Goal: Transaction & Acquisition: Purchase product/service

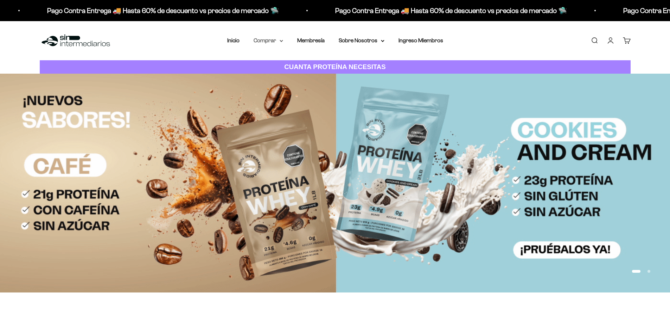
click at [275, 42] on summary "Comprar" at bounding box center [269, 40] width 30 height 9
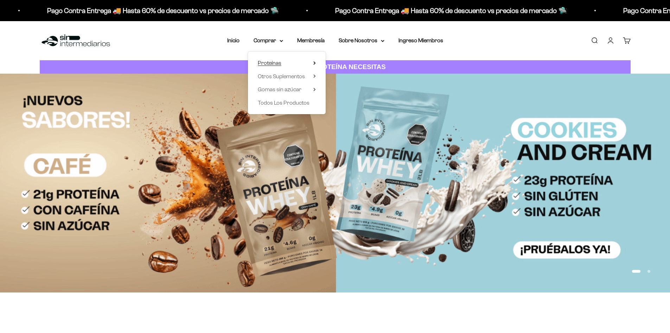
click at [284, 61] on summary "Proteínas" at bounding box center [287, 62] width 58 height 9
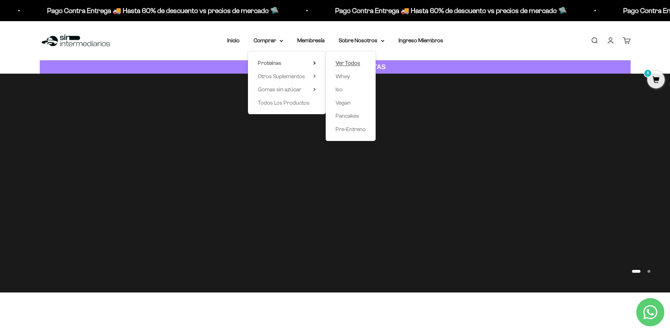
click at [353, 60] on span "Ver Todos" at bounding box center [348, 63] width 25 height 6
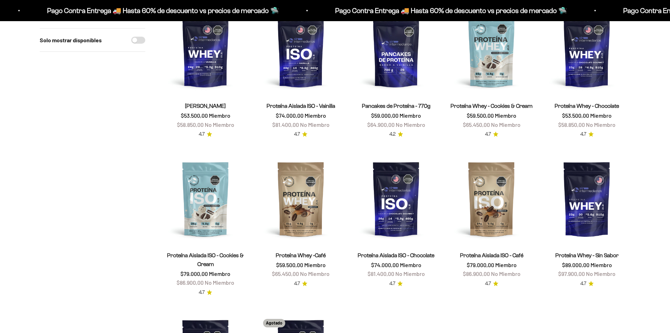
scroll to position [106, 0]
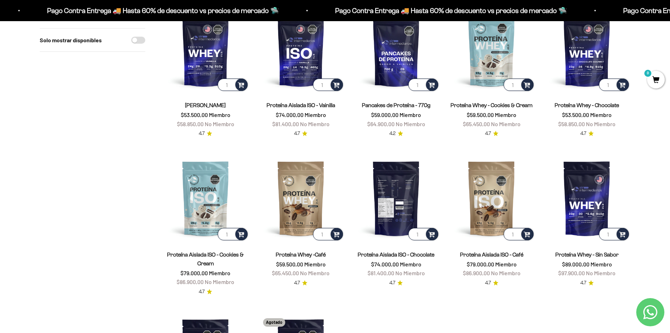
click at [402, 213] on img at bounding box center [396, 198] width 87 height 87
